Goal: Check status: Check status

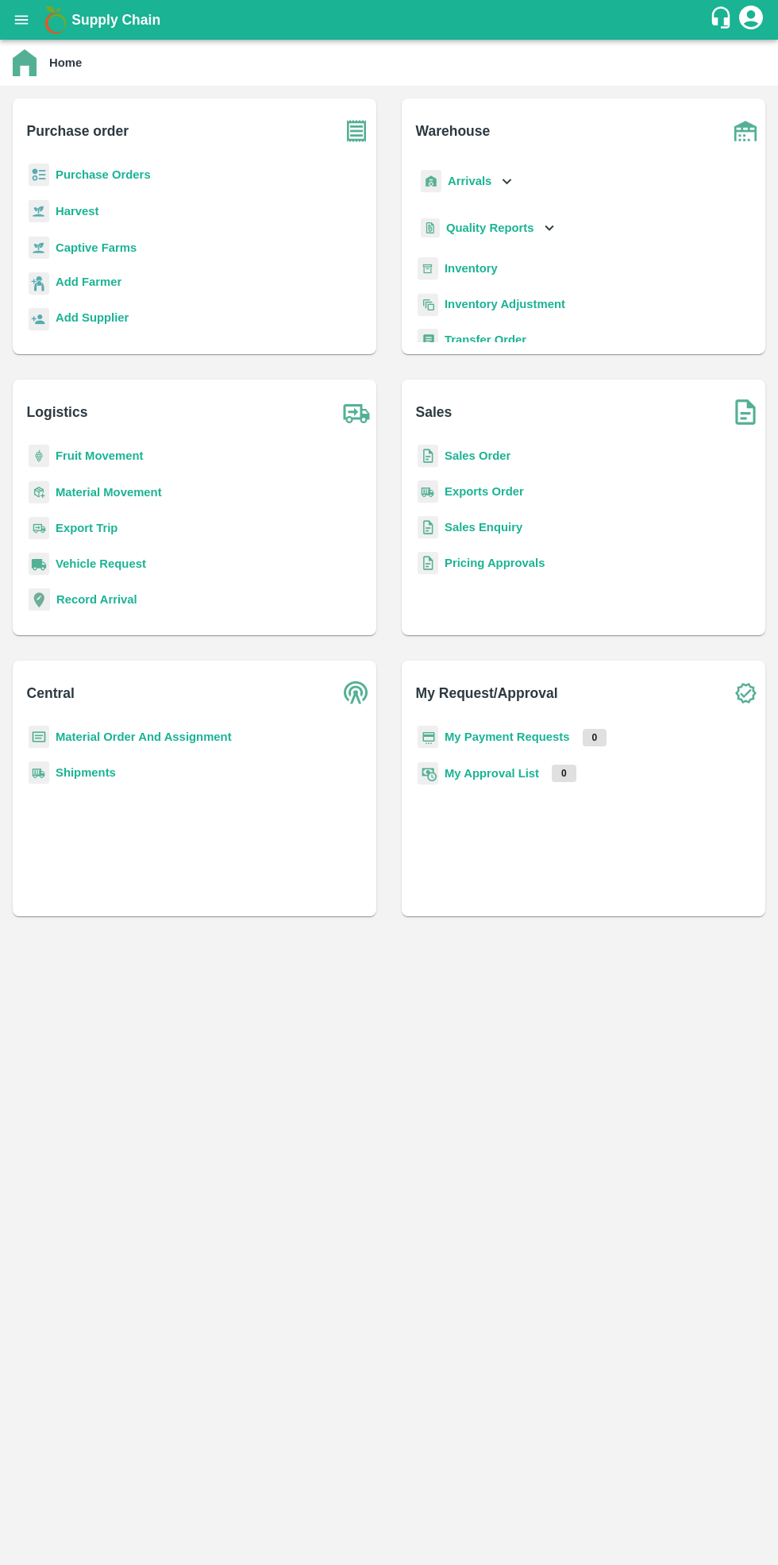
click at [128, 175] on b "Purchase Orders" at bounding box center [103, 174] width 95 height 13
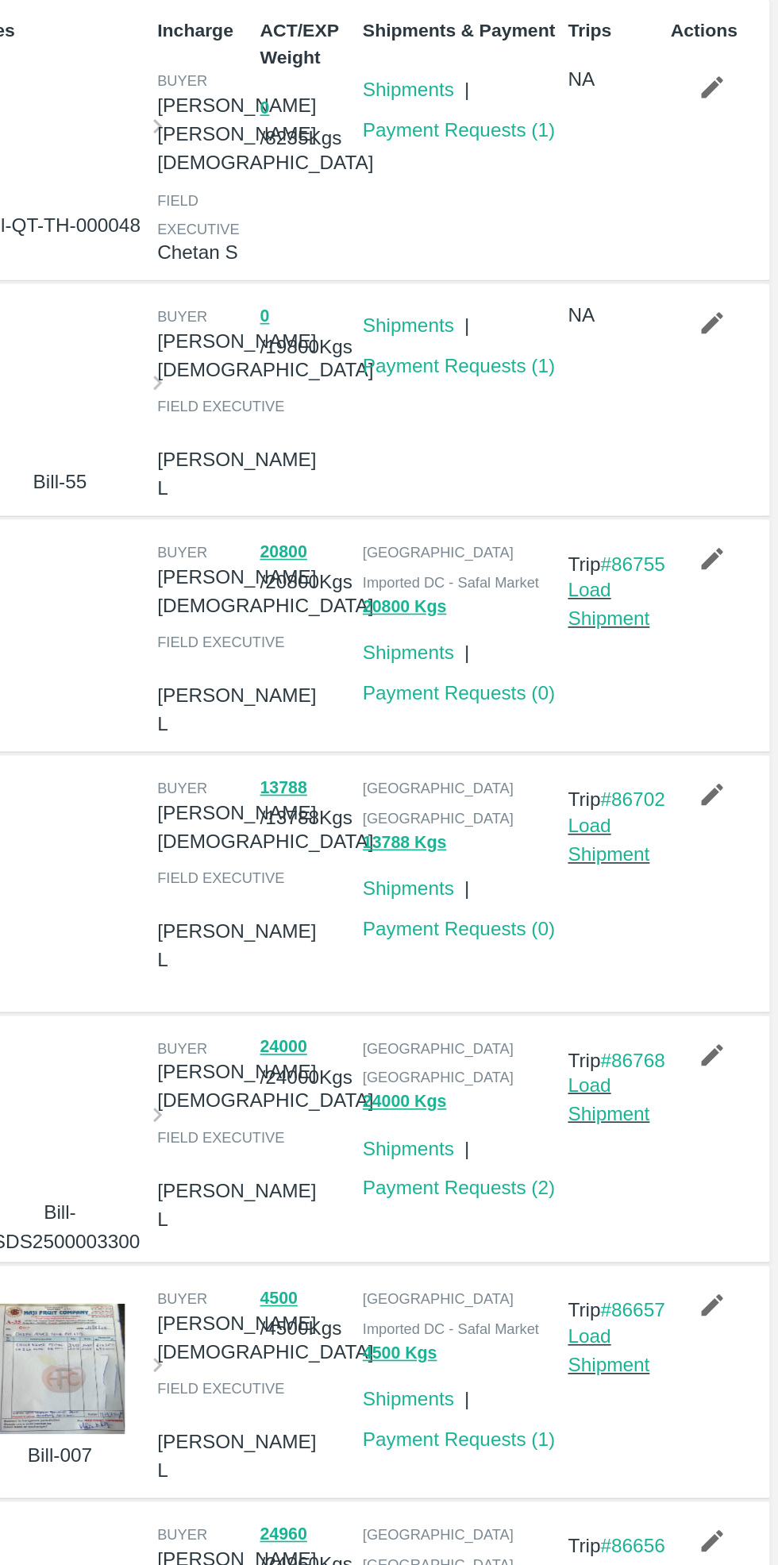
click at [592, 262] on link "Payment Requests ( 1 )" at bounding box center [576, 264] width 117 height 13
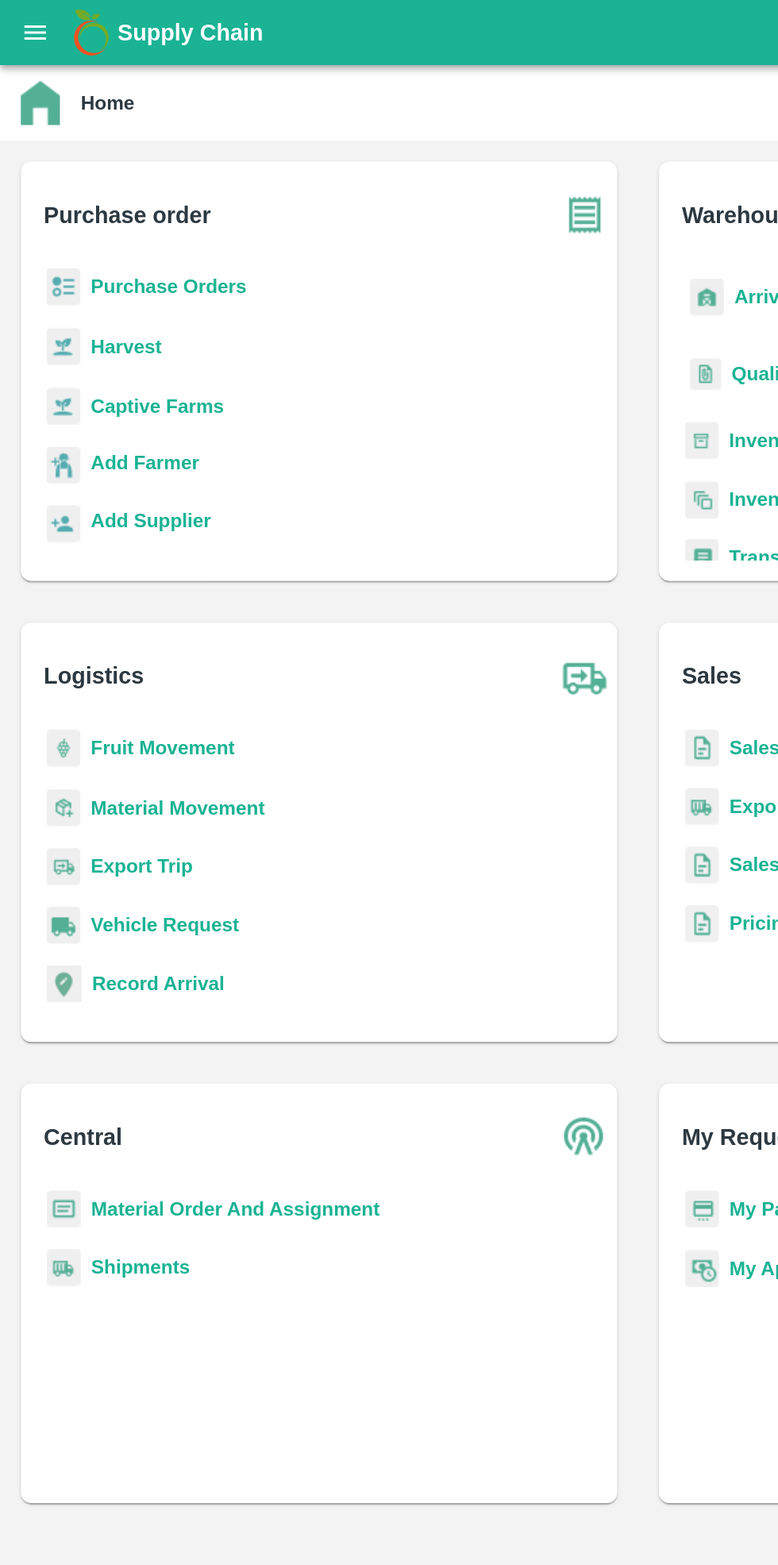
click at [101, 170] on b "Purchase Orders" at bounding box center [103, 174] width 95 height 13
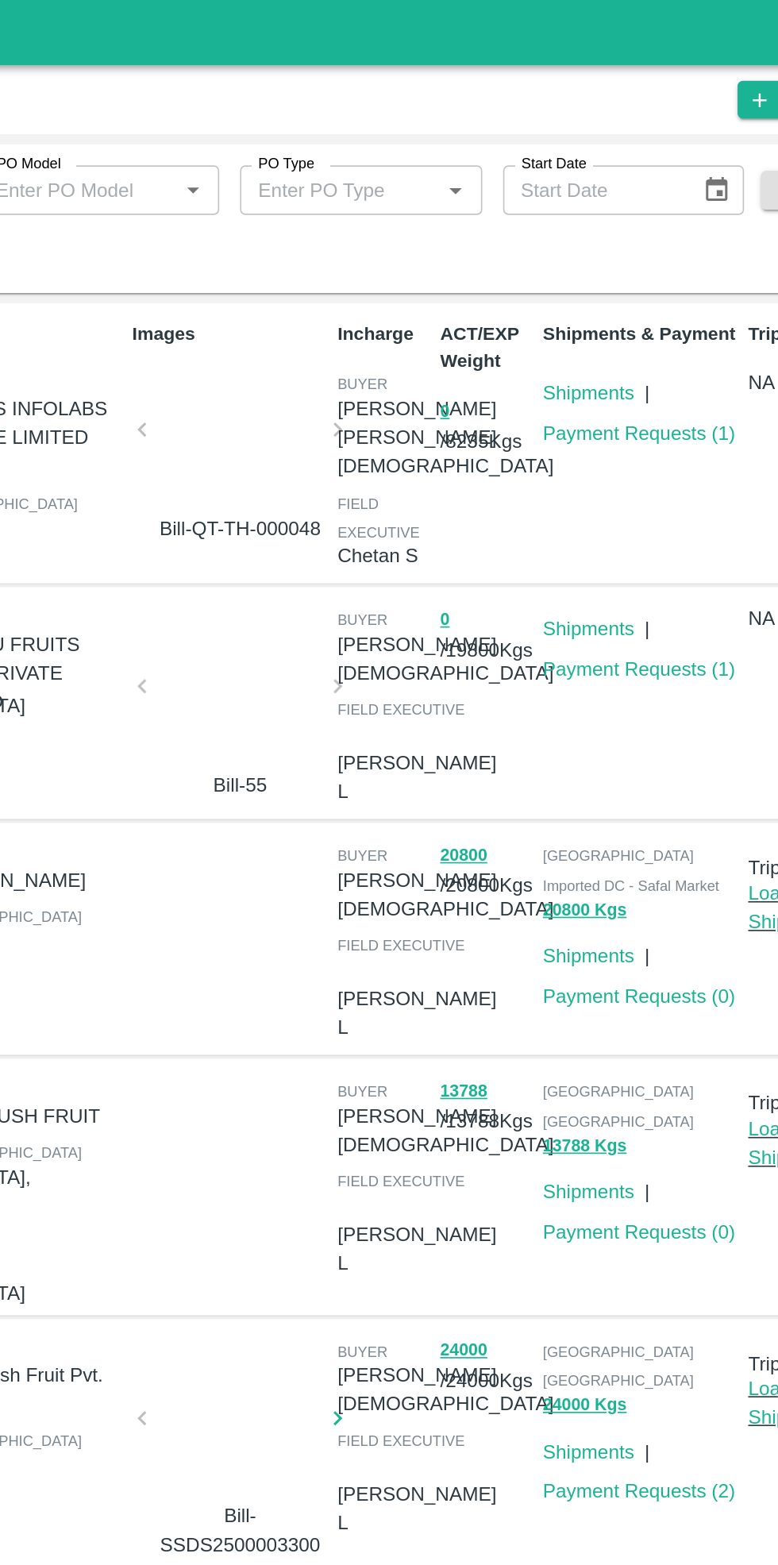
click at [563, 403] on link "Payment Requests ( 1 )" at bounding box center [576, 408] width 117 height 13
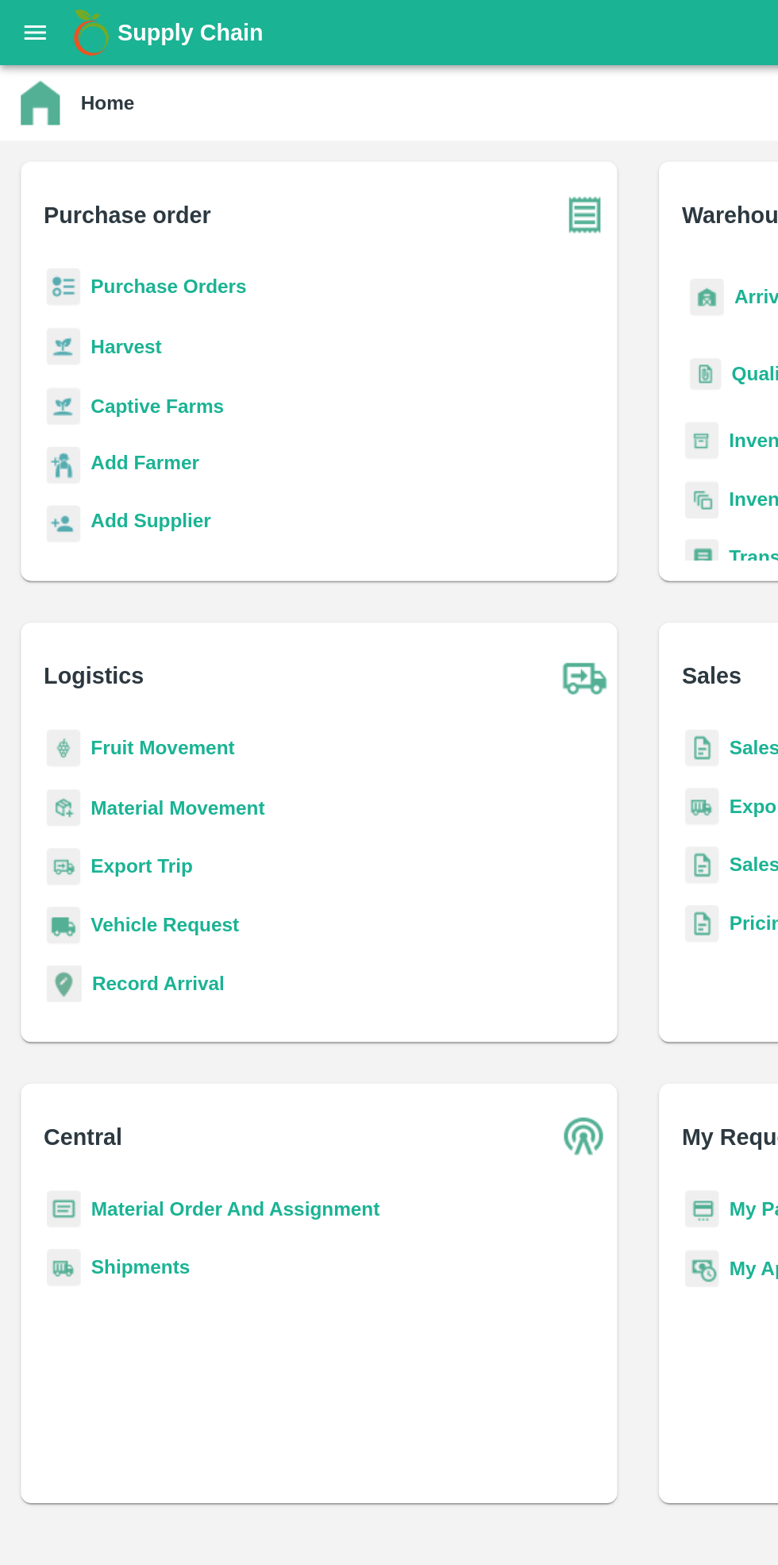
click at [111, 177] on b "Purchase Orders" at bounding box center [103, 174] width 95 height 13
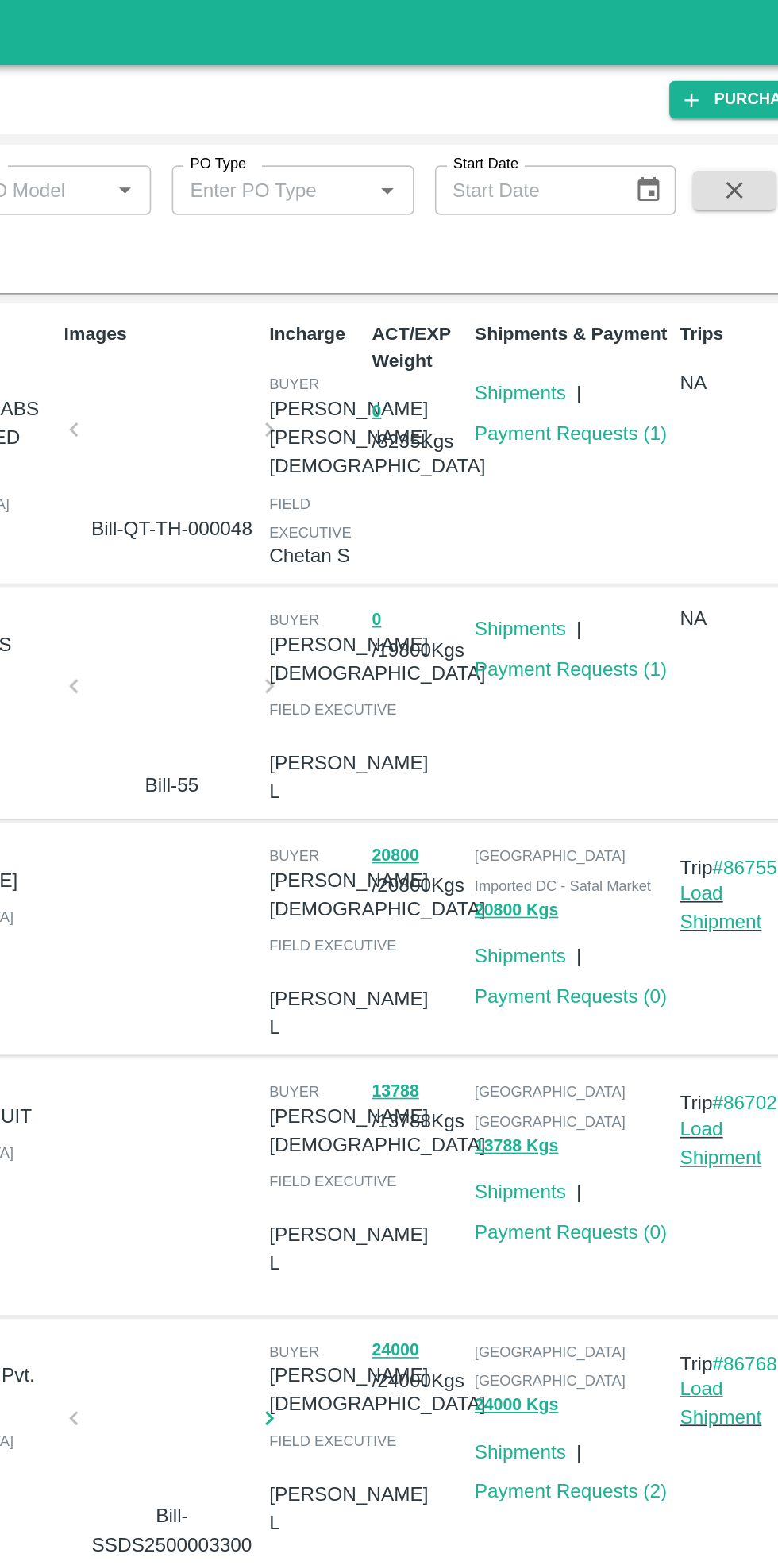
click at [573, 403] on link "Payment Requests ( 1 )" at bounding box center [576, 408] width 117 height 13
